Goal: Task Accomplishment & Management: Manage account settings

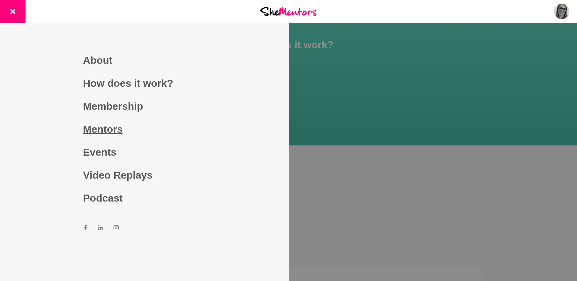
click at [105, 131] on link "Mentors" at bounding box center [144, 129] width 122 height 23
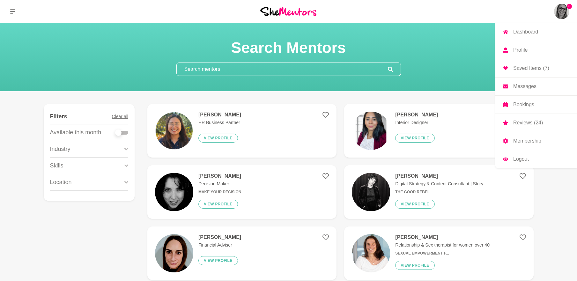
click at [528, 51] on link "Profile" at bounding box center [536, 50] width 82 height 18
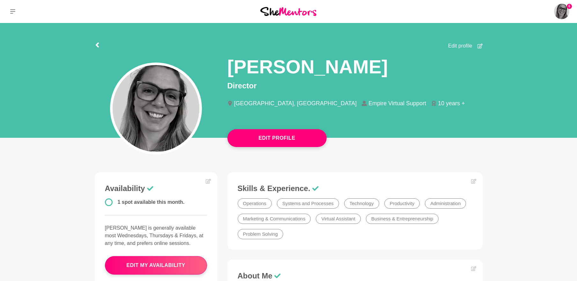
click at [457, 45] on span "Edit profile" at bounding box center [460, 46] width 24 height 8
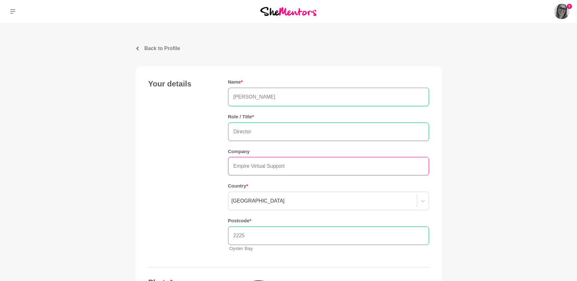
drag, startPoint x: 251, startPoint y: 165, endPoint x: 294, endPoint y: 166, distance: 43.7
click at [294, 166] on input "Empire Virtual Support" at bounding box center [328, 166] width 201 height 18
type input "Empire Ops"
click at [193, 174] on div "Your details Name * [PERSON_NAME] Role / Title * Director Company Empire Ops Co…" at bounding box center [288, 168] width 281 height 178
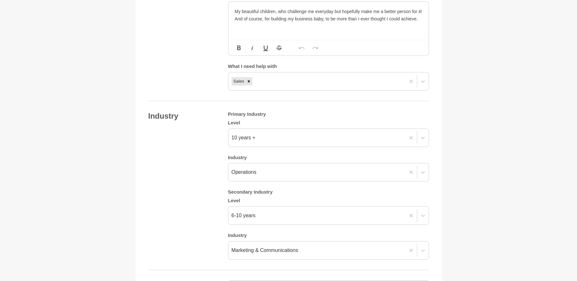
scroll to position [861, 0]
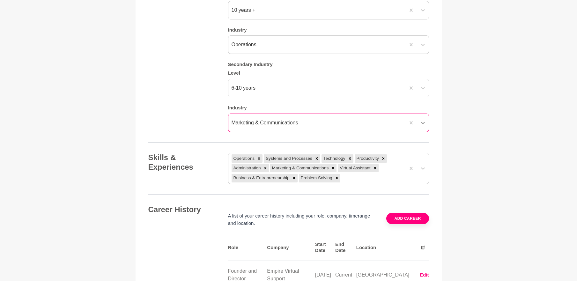
click at [421, 122] on icon at bounding box center [423, 123] width 6 height 6
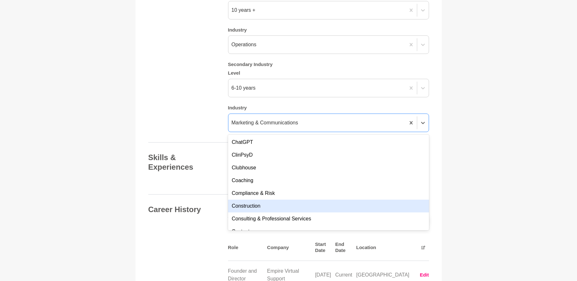
scroll to position [287, 0]
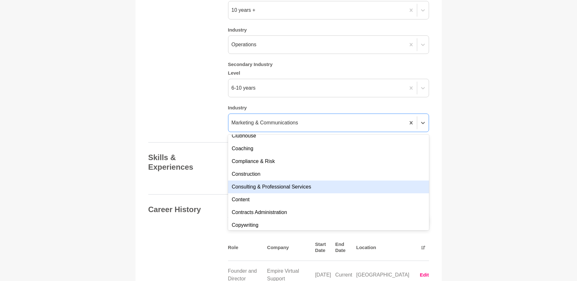
click at [289, 188] on div "Consulting & Professional Services" at bounding box center [328, 186] width 201 height 13
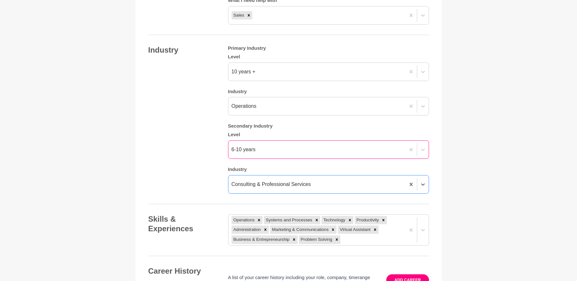
scroll to position [765, 0]
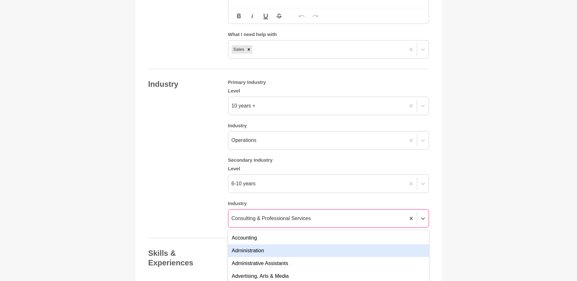
click at [281, 217] on div "option Consulting & Professional Services, selected. option Administration focu…" at bounding box center [328, 218] width 201 height 18
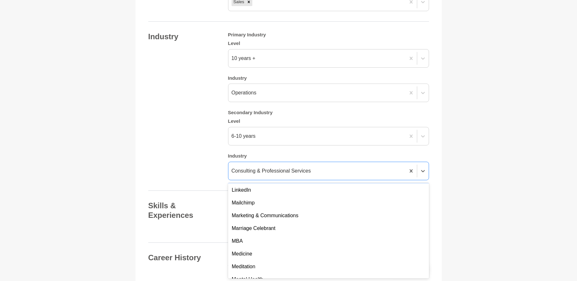
scroll to position [956, 0]
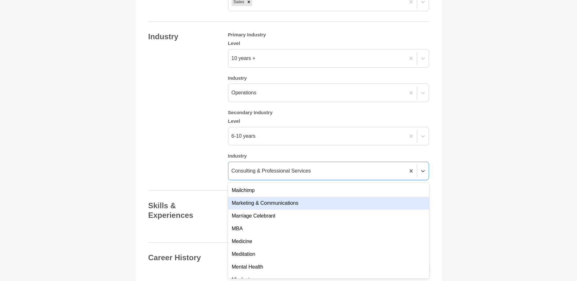
click at [279, 207] on div "Marketing & Communications" at bounding box center [328, 203] width 201 height 13
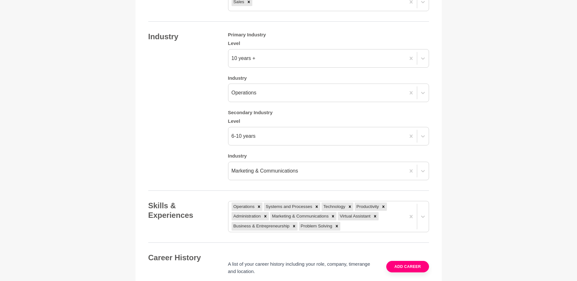
click at [187, 168] on div "Industry Primary Industry Level 10 years + Industry Operations Secondary Indust…" at bounding box center [288, 106] width 281 height 148
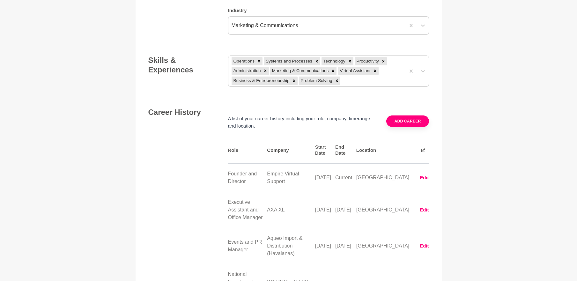
scroll to position [972, 0]
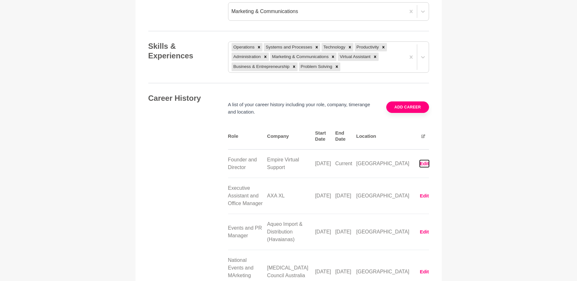
click at [425, 164] on button "Edit" at bounding box center [424, 163] width 9 height 7
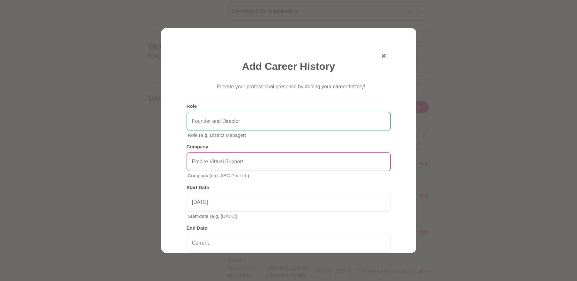
drag, startPoint x: 234, startPoint y: 162, endPoint x: 210, endPoint y: 162, distance: 23.9
click at [210, 162] on input "Empire Virtual Support" at bounding box center [288, 161] width 204 height 18
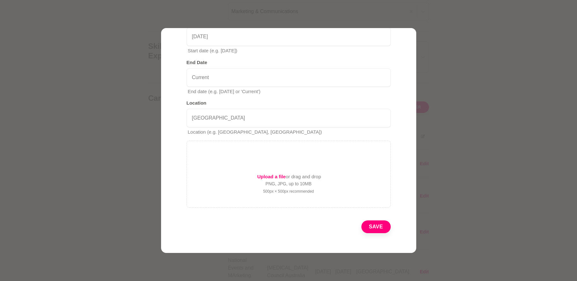
scroll to position [169, 0]
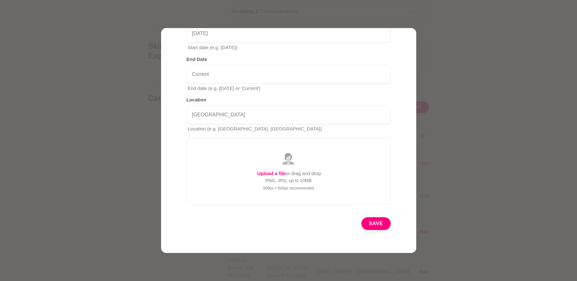
type input "Empire Ops"
click at [368, 222] on button "Save" at bounding box center [375, 223] width 29 height 13
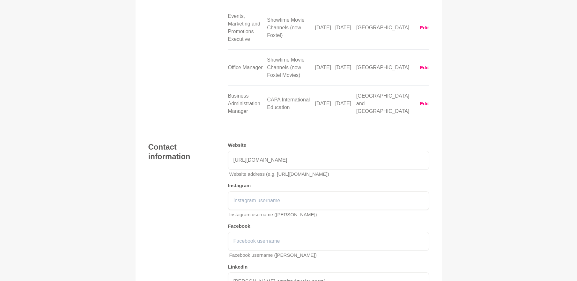
scroll to position [1291, 0]
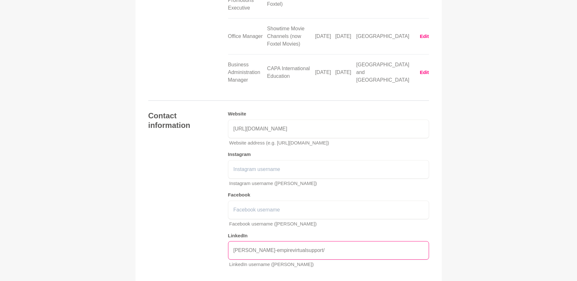
drag, startPoint x: 317, startPoint y: 219, endPoint x: 215, endPoint y: 221, distance: 101.7
click at [215, 221] on div "Contact information Website [URL][DOMAIN_NAME] Website address (e.g. [URL][DOMA…" at bounding box center [288, 192] width 281 height 162
paste input "[URL][DOMAIN_NAME][PERSON_NAME]"
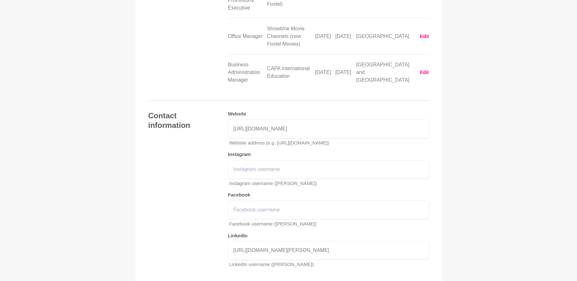
click at [214, 231] on div "Contact information Website [URL][DOMAIN_NAME] Website address (e.g. [URL][DOMA…" at bounding box center [288, 192] width 281 height 162
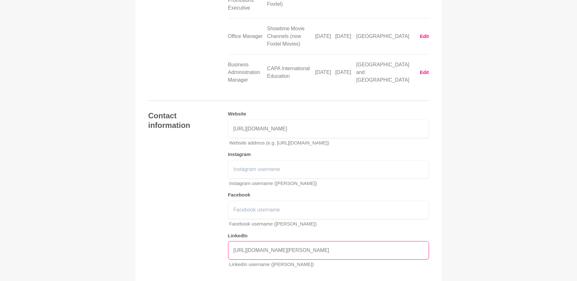
drag, startPoint x: 296, startPoint y: 220, endPoint x: 208, endPoint y: 217, distance: 88.0
click at [208, 217] on div "Contact information Website [URL][DOMAIN_NAME] Website address (e.g. [URL][DOMA…" at bounding box center [288, 192] width 281 height 162
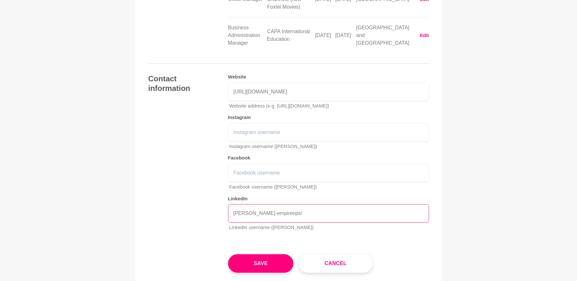
scroll to position [1415, 0]
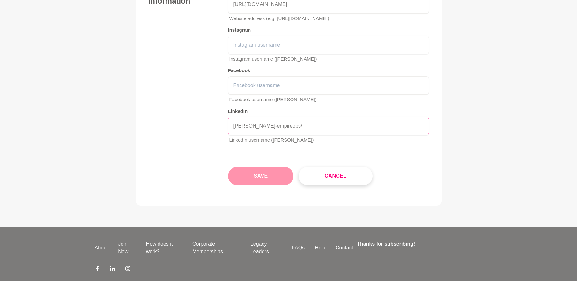
type input "[PERSON_NAME]-empireops/"
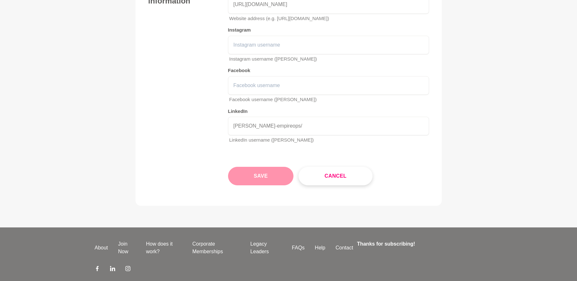
click at [249, 167] on button "Save" at bounding box center [261, 176] width 66 height 18
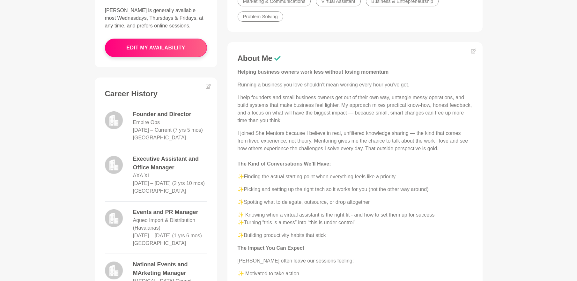
scroll to position [223, 0]
